Goal: Information Seeking & Learning: Compare options

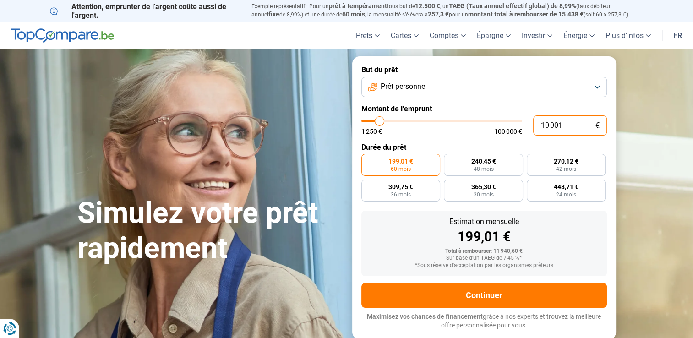
click at [560, 130] on input "10 001" at bounding box center [570, 125] width 74 height 20
drag, startPoint x: 567, startPoint y: 127, endPoint x: 525, endPoint y: 128, distance: 42.2
click at [525, 128] on div "10 001 € 1 250 € 100 000 €" at bounding box center [484, 125] width 246 height 20
type input "1"
type input "1250"
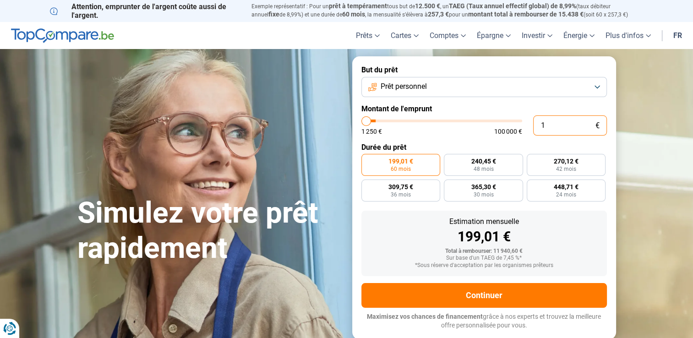
type input "15"
type input "1250"
type input "150"
type input "1250"
type input "1 500"
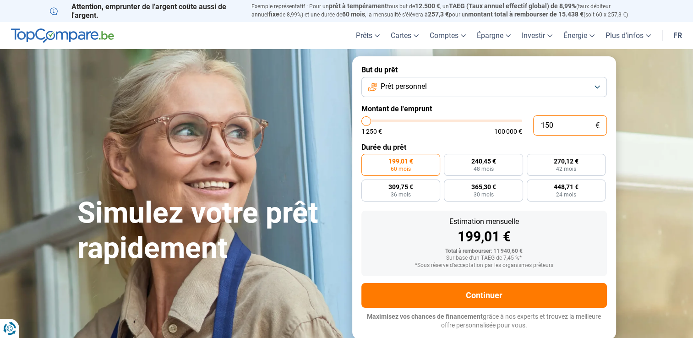
type input "1500"
type input "15 000"
type input "15000"
type input "15 000"
click at [396, 230] on div "298,49 €" at bounding box center [484, 237] width 231 height 14
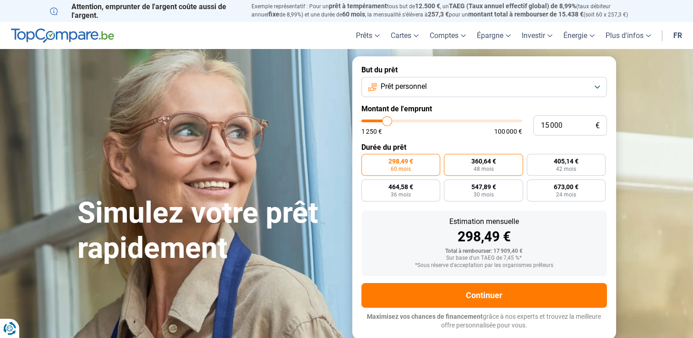
click at [465, 169] on label "360,64 € 48 mois" at bounding box center [483, 165] width 79 height 22
click at [450, 160] on input "360,64 € 48 mois" at bounding box center [447, 157] width 6 height 6
radio input "true"
click at [514, 84] on button "Prêt personnel" at bounding box center [484, 87] width 246 height 20
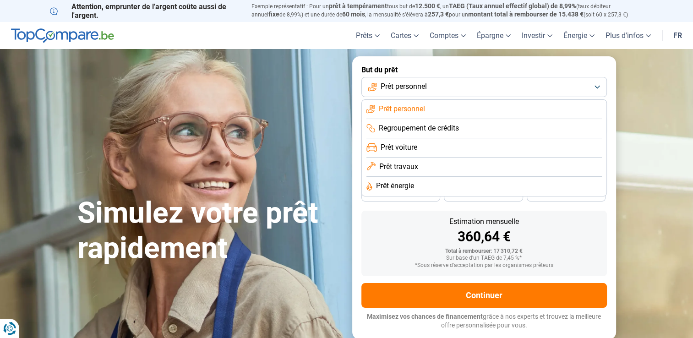
click at [396, 175] on li "Prêt travaux" at bounding box center [484, 167] width 235 height 19
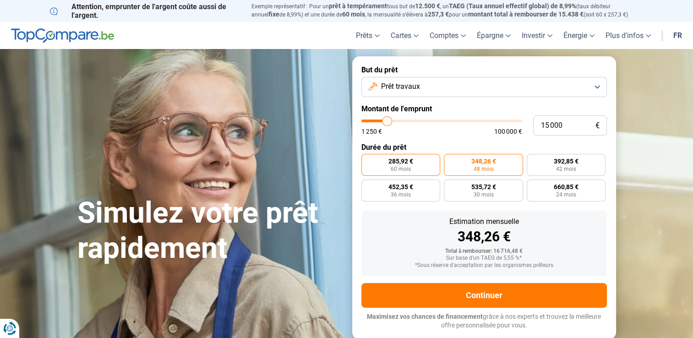
click at [421, 167] on label "285,92 € 60 mois" at bounding box center [400, 165] width 79 height 22
click at [367, 160] on input "285,92 € 60 mois" at bounding box center [364, 157] width 6 height 6
radio input "true"
click at [471, 160] on span "348,26 €" at bounding box center [483, 161] width 25 height 6
click at [450, 160] on input "348,26 € 48 mois" at bounding box center [447, 157] width 6 height 6
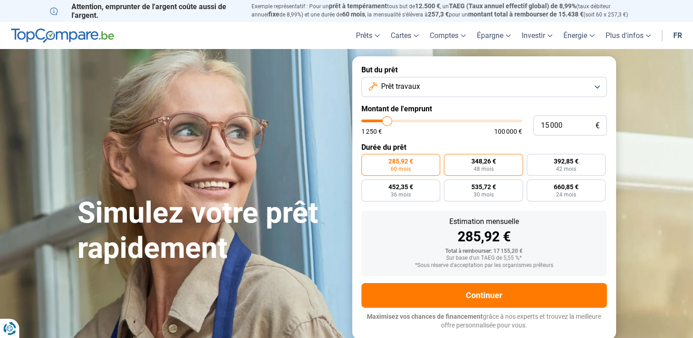
radio input "true"
